Goal: Task Accomplishment & Management: Manage account settings

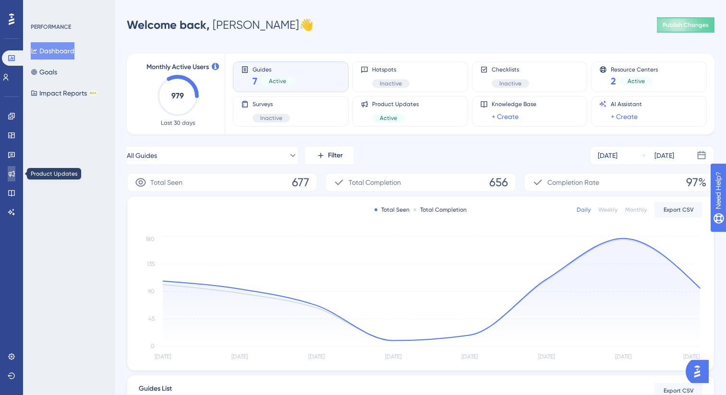
click at [15, 178] on link at bounding box center [12, 173] width 8 height 15
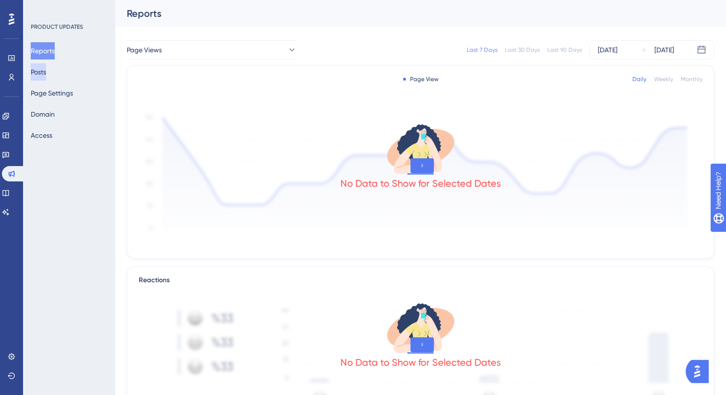
click at [43, 74] on button "Posts" at bounding box center [38, 71] width 15 height 17
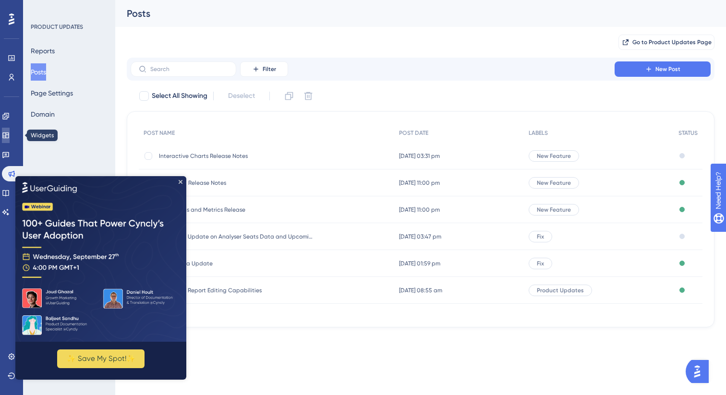
click at [8, 134] on icon at bounding box center [5, 136] width 6 height 6
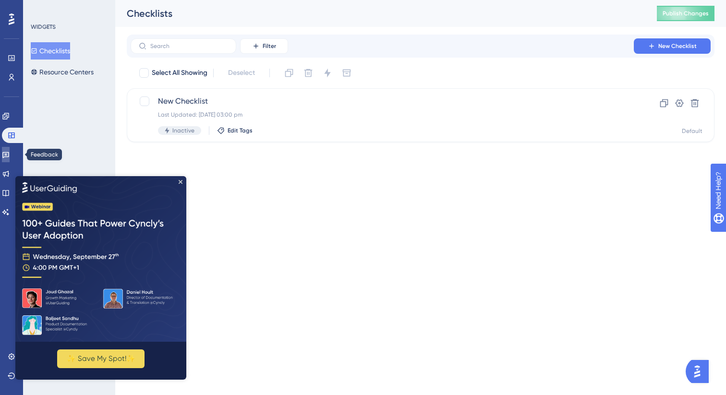
click at [9, 153] on icon at bounding box center [5, 155] width 7 height 6
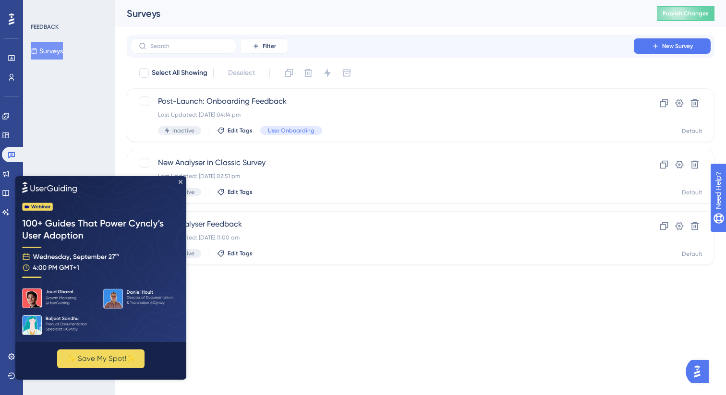
click at [183, 180] on img at bounding box center [100, 259] width 171 height 166
click at [337, 169] on div "New Analyser in Classic Survey Last Updated: [DATE] 02:51 pm Inactive Edit Tags" at bounding box center [382, 176] width 449 height 39
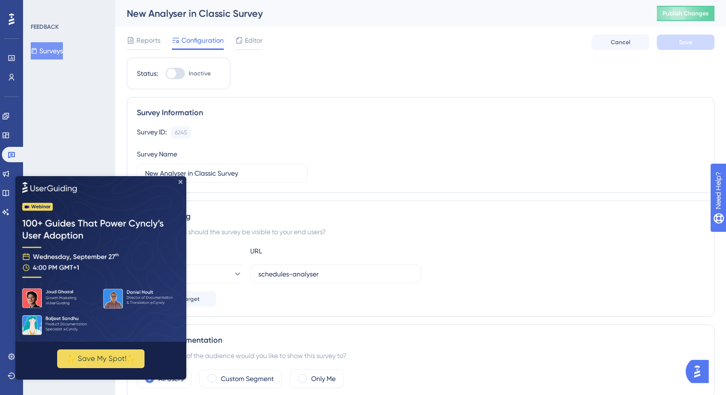
click at [180, 183] on img at bounding box center [100, 259] width 171 height 166
click at [9, 118] on icon at bounding box center [5, 116] width 6 height 6
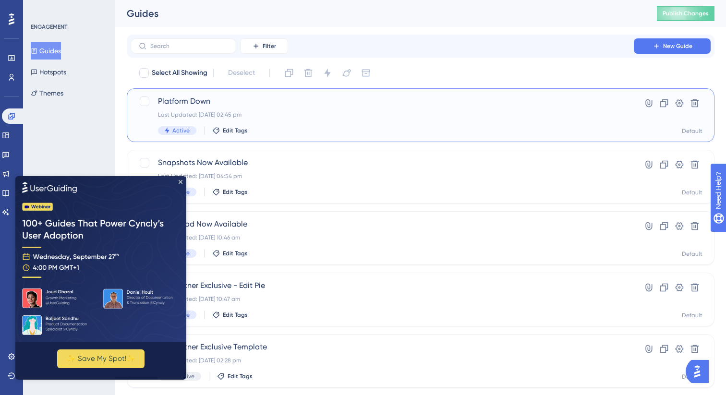
click at [354, 118] on div "Last Updated: [DATE] 02:45 pm" at bounding box center [382, 115] width 449 height 8
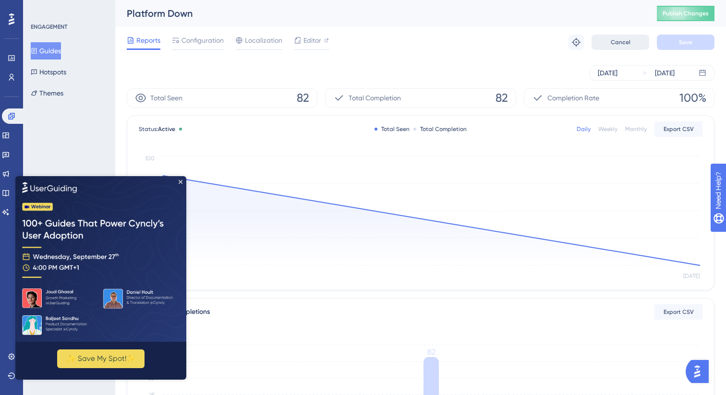
click at [625, 39] on span "Cancel" at bounding box center [621, 42] width 20 height 8
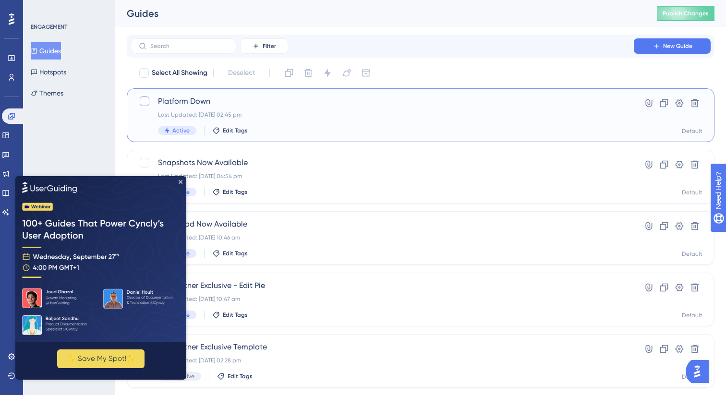
click at [146, 100] on div at bounding box center [145, 102] width 10 height 10
checkbox input "true"
click at [330, 71] on icon at bounding box center [328, 73] width 10 height 10
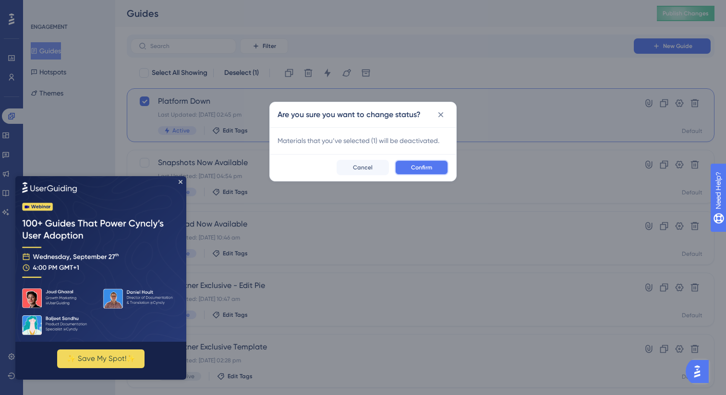
click at [422, 170] on span "Confirm" at bounding box center [421, 168] width 21 height 8
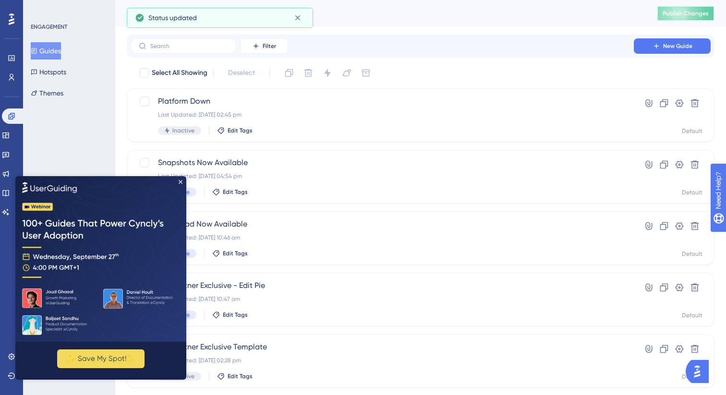
click at [700, 12] on span "Publish Changes" at bounding box center [686, 14] width 46 height 8
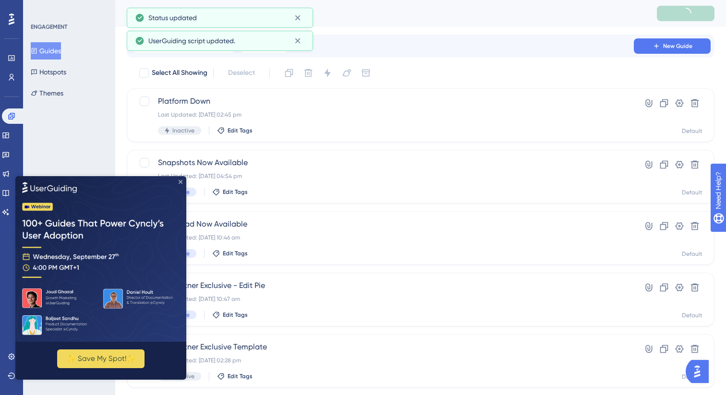
click at [182, 181] on icon "Close Preview" at bounding box center [181, 182] width 4 height 4
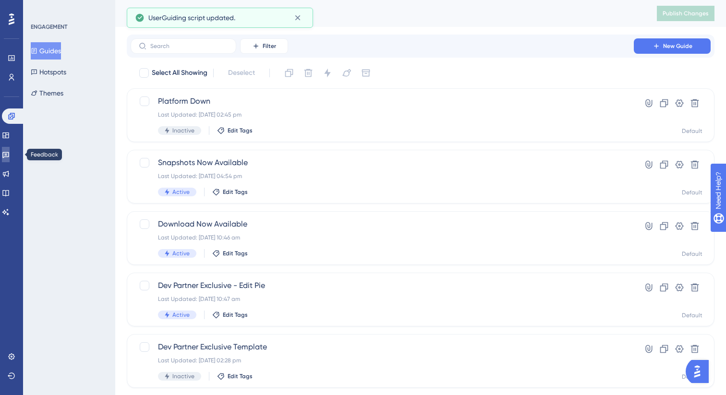
click at [10, 149] on link at bounding box center [6, 154] width 8 height 15
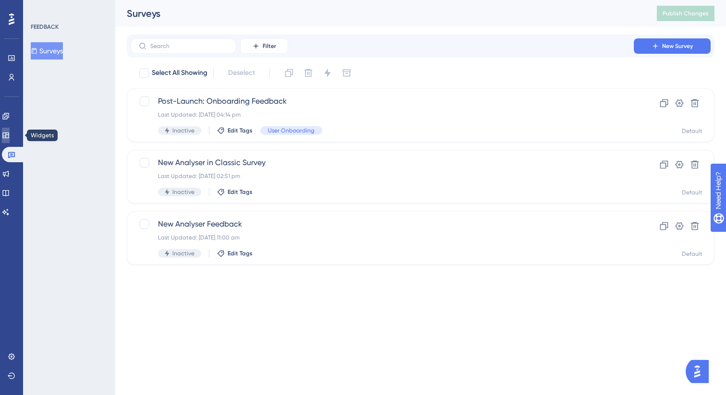
click at [10, 137] on icon at bounding box center [6, 136] width 8 height 8
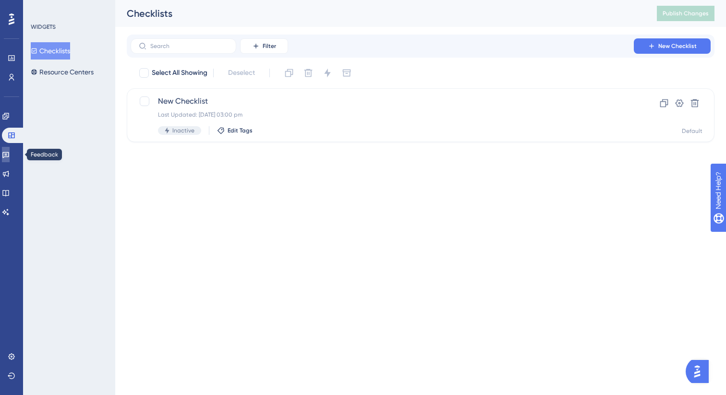
click at [10, 156] on icon at bounding box center [6, 155] width 8 height 8
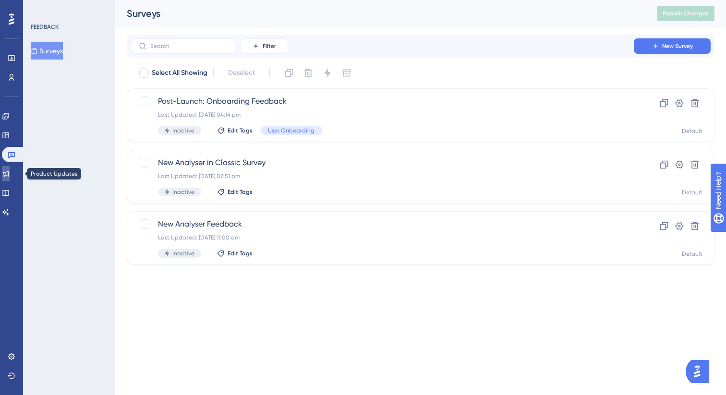
click at [10, 173] on icon at bounding box center [6, 174] width 8 height 8
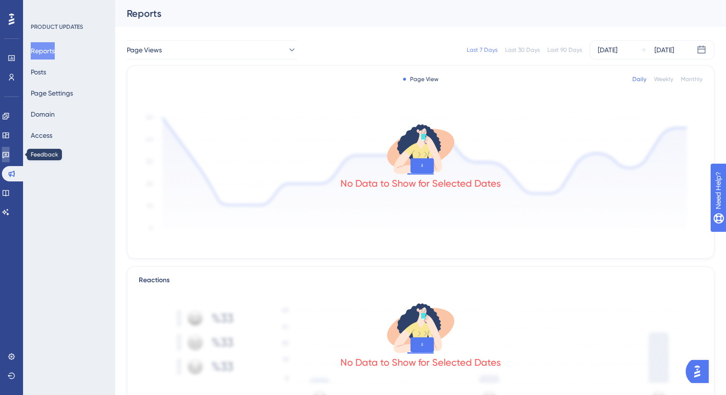
click at [10, 160] on link at bounding box center [6, 154] width 8 height 15
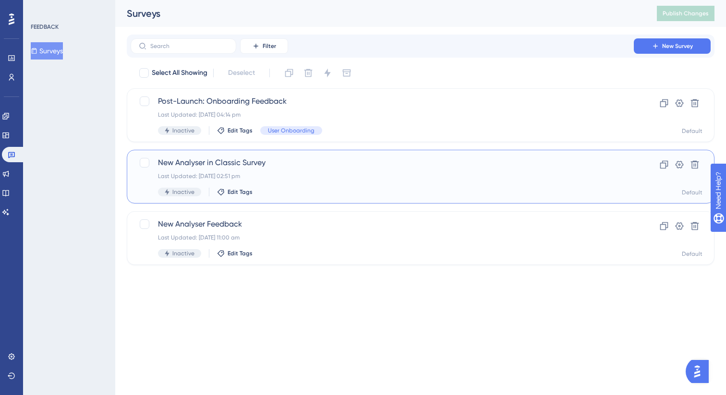
click at [306, 182] on div "New Analyser in Classic Survey Last Updated: [DATE] 02:51 pm Inactive Edit Tags" at bounding box center [382, 176] width 449 height 39
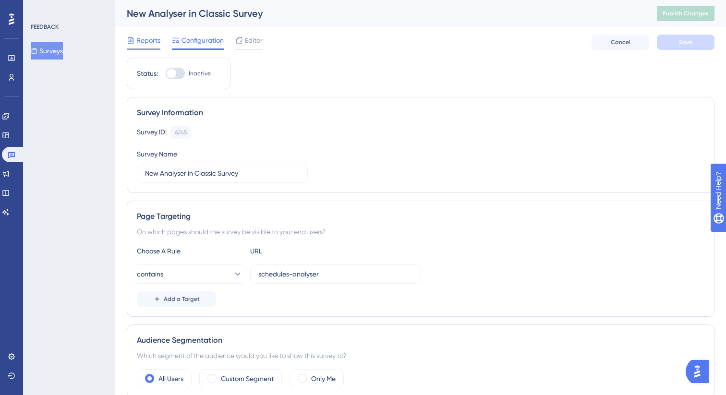
click at [144, 47] on div "Reports" at bounding box center [144, 42] width 34 height 15
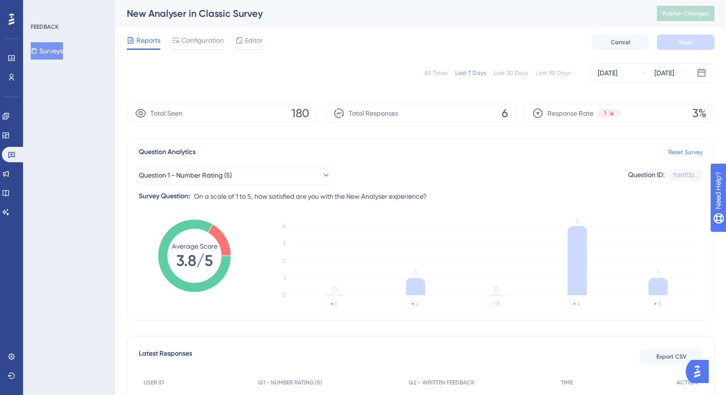
click at [39, 57] on button "Surveys" at bounding box center [47, 50] width 32 height 17
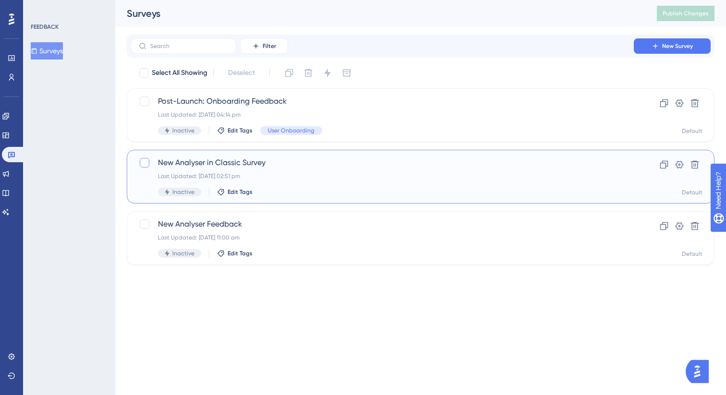
click at [144, 160] on div at bounding box center [145, 163] width 10 height 10
checkbox input "true"
click at [328, 72] on icon at bounding box center [327, 73] width 6 height 9
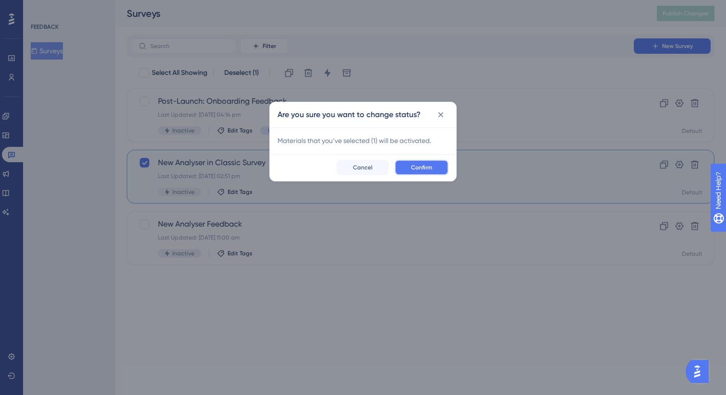
click at [421, 165] on span "Confirm" at bounding box center [421, 168] width 21 height 8
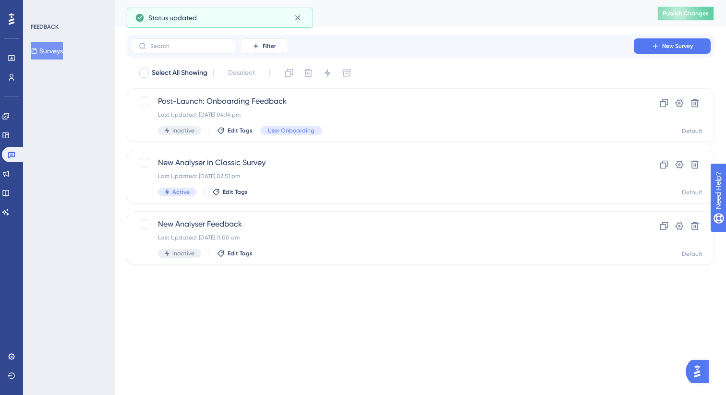
click at [672, 12] on span "Publish Changes" at bounding box center [686, 14] width 46 height 8
